Goal: Understand process/instructions: Learn how to perform a task or action

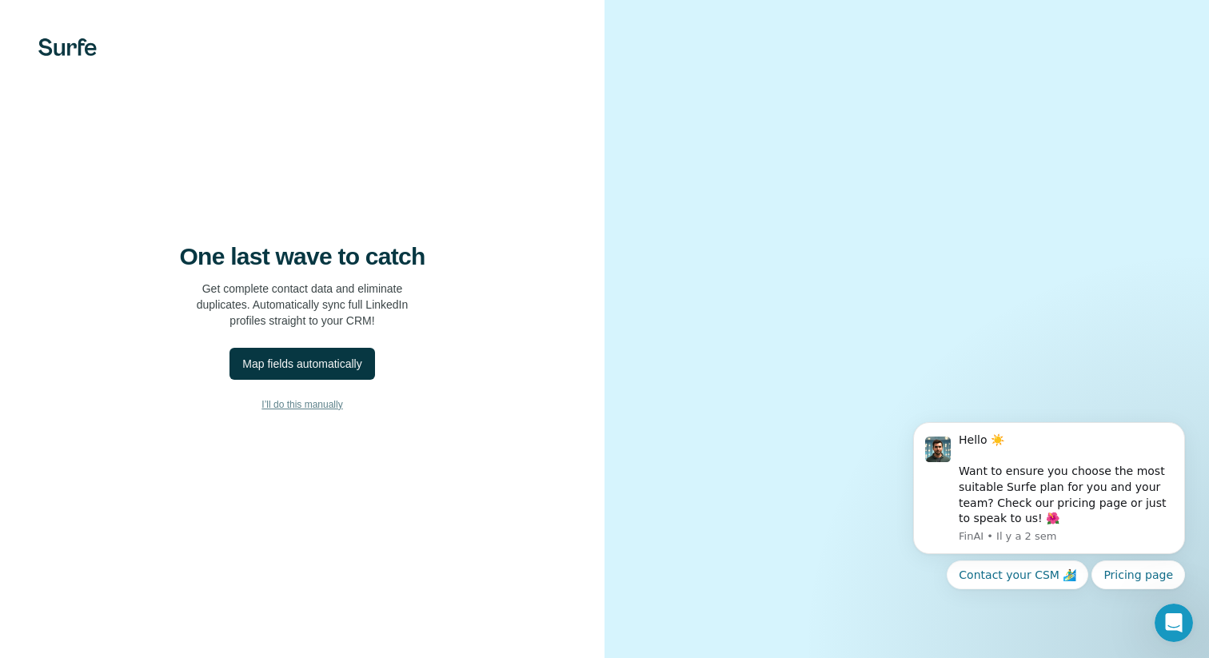
click at [309, 400] on span "I’ll do this manually" at bounding box center [302, 405] width 81 height 14
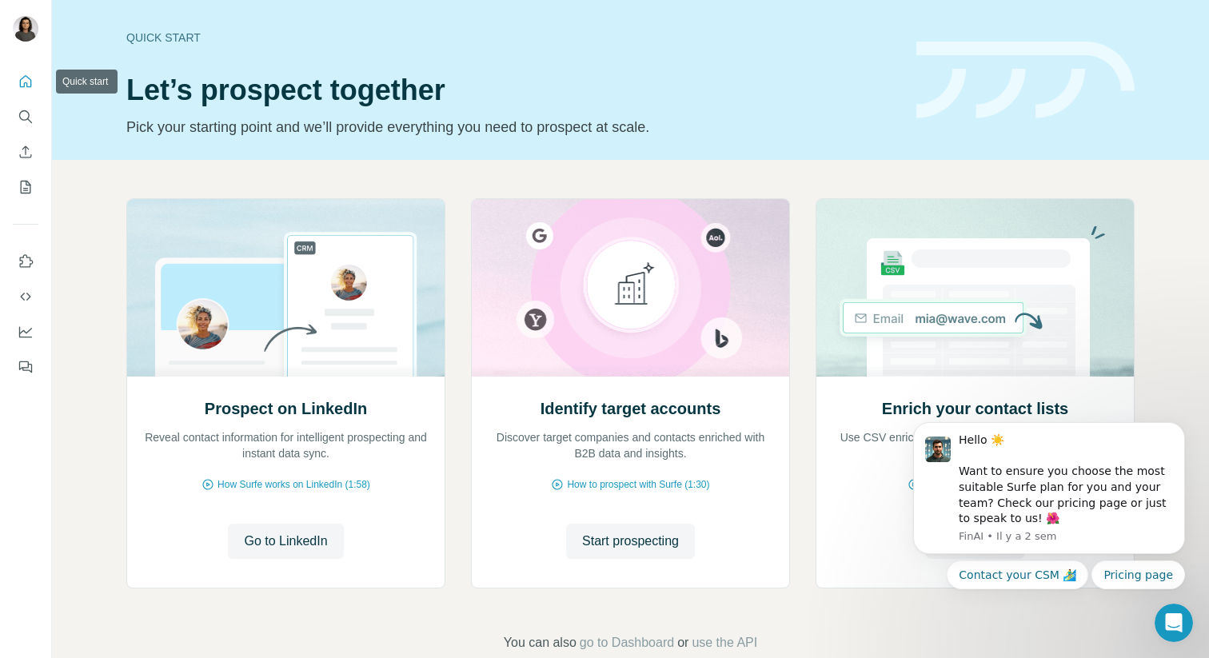
click at [29, 81] on icon "Quick start" at bounding box center [26, 82] width 16 height 16
click at [23, 250] on button "Use Surfe on LinkedIn" at bounding box center [26, 261] width 26 height 29
click at [23, 331] on icon "Dashboard" at bounding box center [25, 331] width 13 height 6
